Goal: Check status: Check status

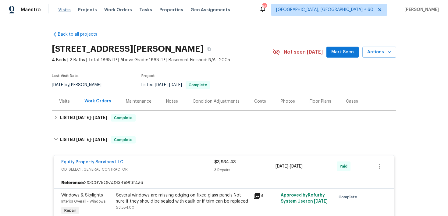
click at [60, 9] on span "Visits" at bounding box center [64, 10] width 12 height 6
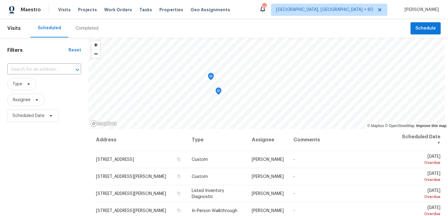
click at [86, 27] on div "Completed" at bounding box center [87, 28] width 23 height 6
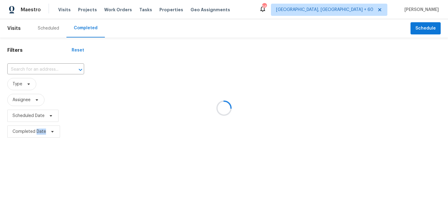
click at [86, 27] on div at bounding box center [224, 108] width 448 height 216
click at [21, 67] on div at bounding box center [224, 108] width 448 height 216
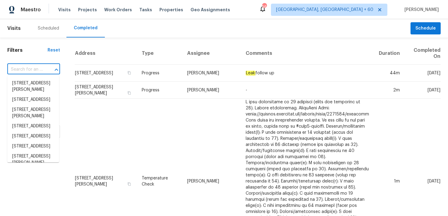
click at [30, 69] on input "text" at bounding box center [25, 69] width 36 height 9
paste input "[STREET_ADDRESS][PERSON_NAME]"
type input "[STREET_ADDRESS][PERSON_NAME]"
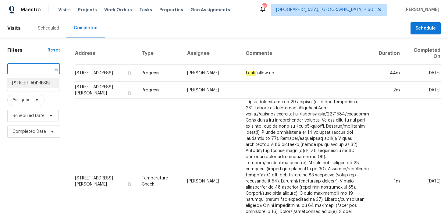
click at [38, 88] on li "[STREET_ADDRESS]" at bounding box center [33, 83] width 52 height 10
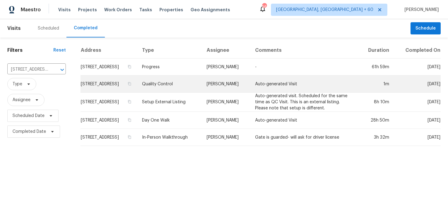
click at [185, 82] on td "Quality Control" at bounding box center [169, 84] width 64 height 17
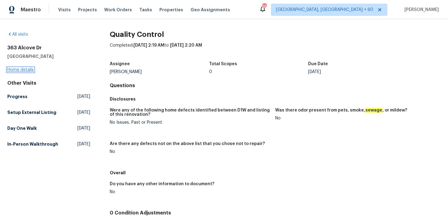
click at [19, 69] on link "Home details" at bounding box center [20, 70] width 27 height 4
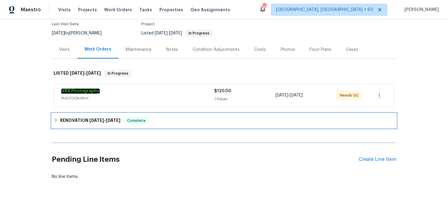
click at [142, 125] on div "RENOVATION [DATE] - [DATE] Complete" at bounding box center [224, 120] width 344 height 15
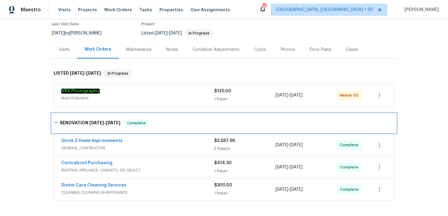
scroll to position [126, 0]
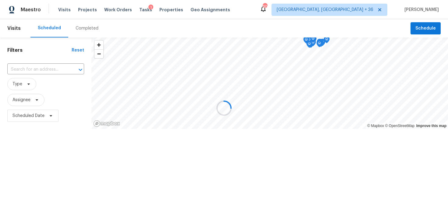
click at [62, 10] on div at bounding box center [224, 108] width 448 height 216
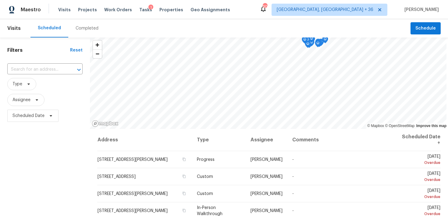
click at [79, 30] on div "Completed" at bounding box center [87, 28] width 23 height 6
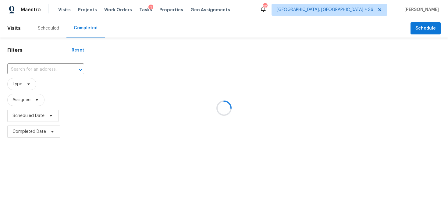
click at [28, 71] on div at bounding box center [224, 108] width 448 height 216
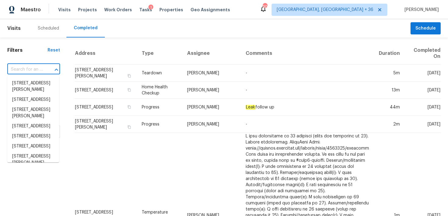
click at [28, 71] on input "text" at bounding box center [25, 69] width 36 height 9
paste input "[STREET_ADDRESS][PERSON_NAME]"
type input "[STREET_ADDRESS][PERSON_NAME]"
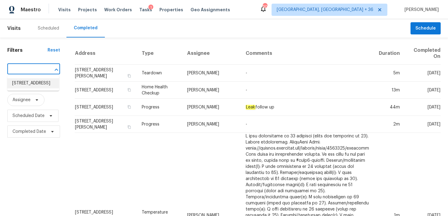
click at [21, 84] on li "[STREET_ADDRESS]" at bounding box center [33, 83] width 52 height 10
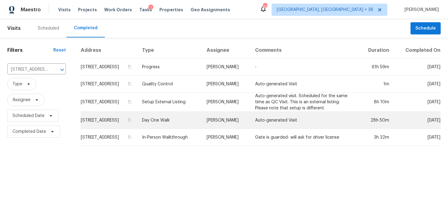
click at [176, 119] on td "Day One Walk" at bounding box center [169, 120] width 64 height 17
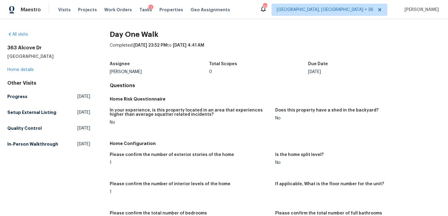
scroll to position [601, 0]
